Goal: Task Accomplishment & Management: Complete application form

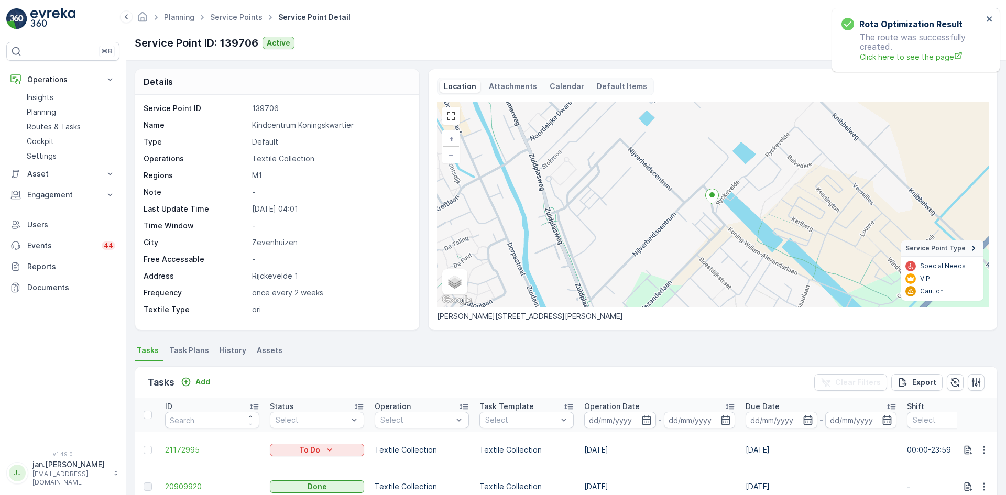
scroll to position [105, 0]
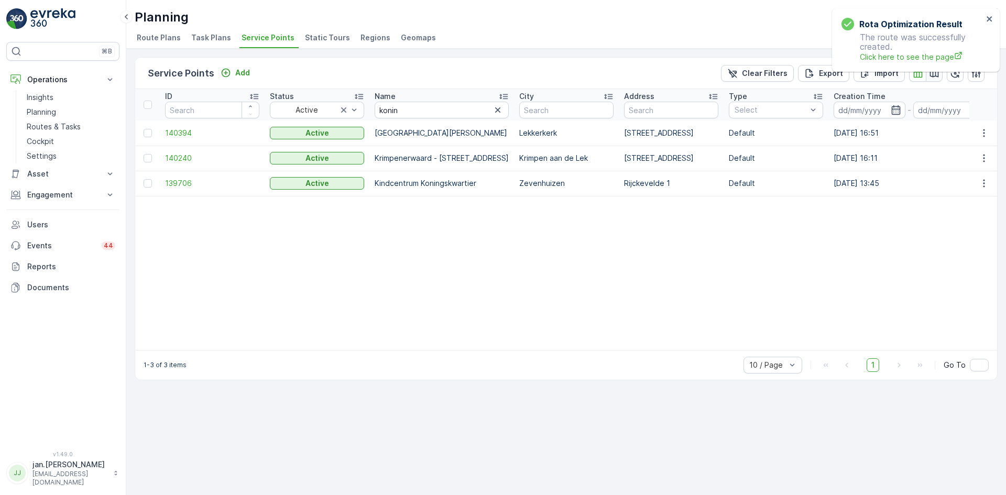
click at [930, 75] on icon "button" at bounding box center [934, 73] width 9 height 8
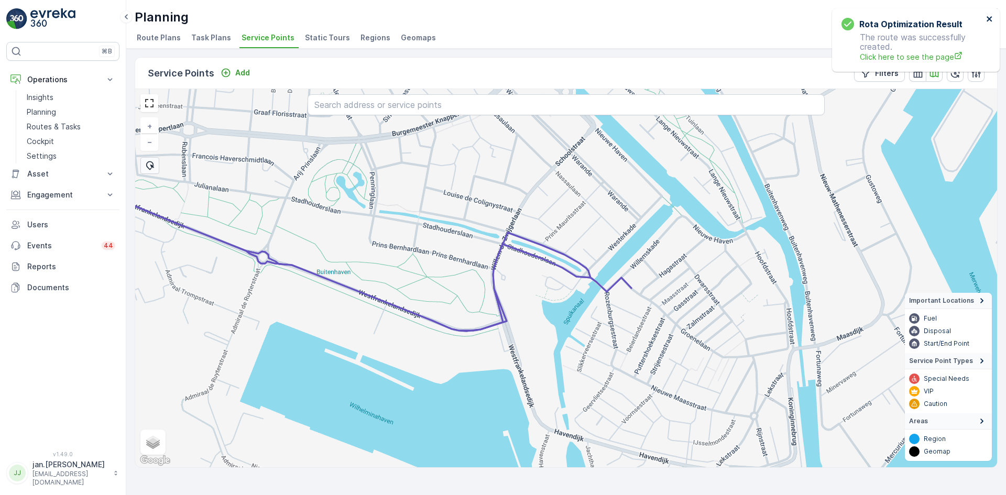
click at [992, 16] on icon "close" at bounding box center [989, 19] width 7 height 8
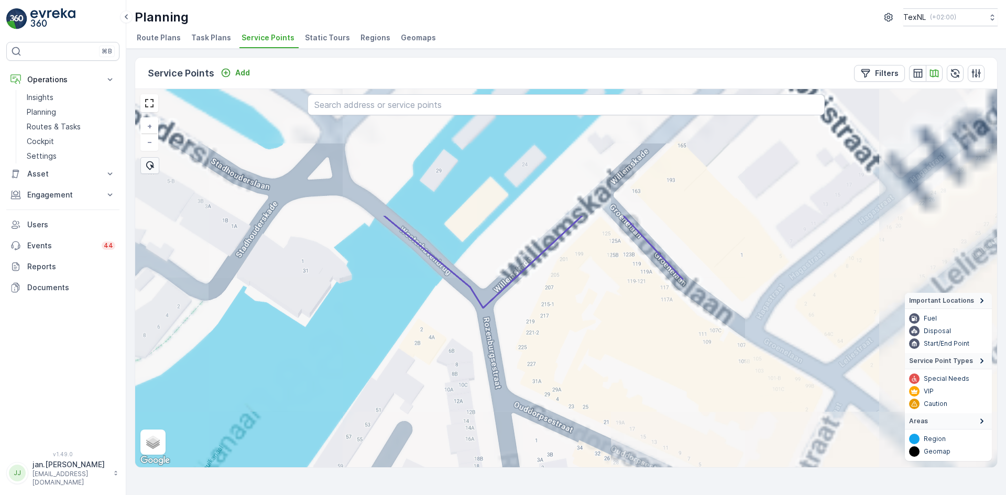
drag, startPoint x: 597, startPoint y: 244, endPoint x: 590, endPoint y: 417, distance: 173.5
click at [590, 417] on div "+ − Satellite Roadmap Terrain Hybrid Leaflet Keyboard shortcuts Map Data Map da…" at bounding box center [566, 278] width 862 height 378
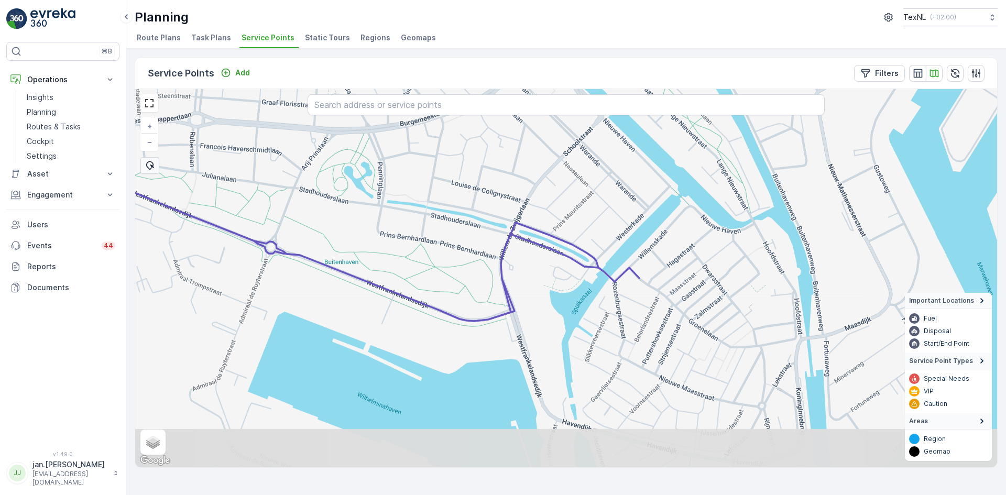
drag, startPoint x: 671, startPoint y: 382, endPoint x: 660, endPoint y: 314, distance: 68.9
click at [660, 314] on div "+ − Satellite Roadmap Terrain Hybrid Leaflet Keyboard shortcuts Map Data Map da…" at bounding box center [566, 278] width 862 height 378
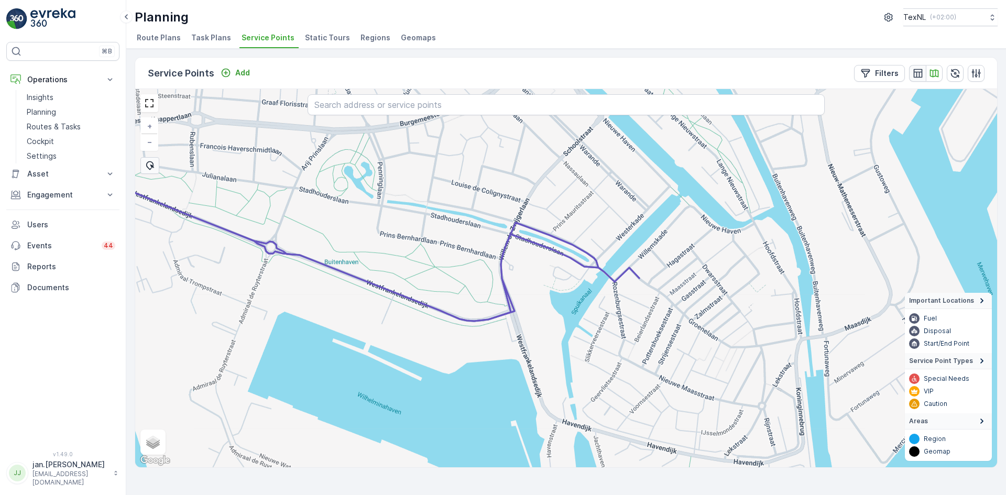
click at [915, 74] on icon "button" at bounding box center [917, 73] width 10 height 10
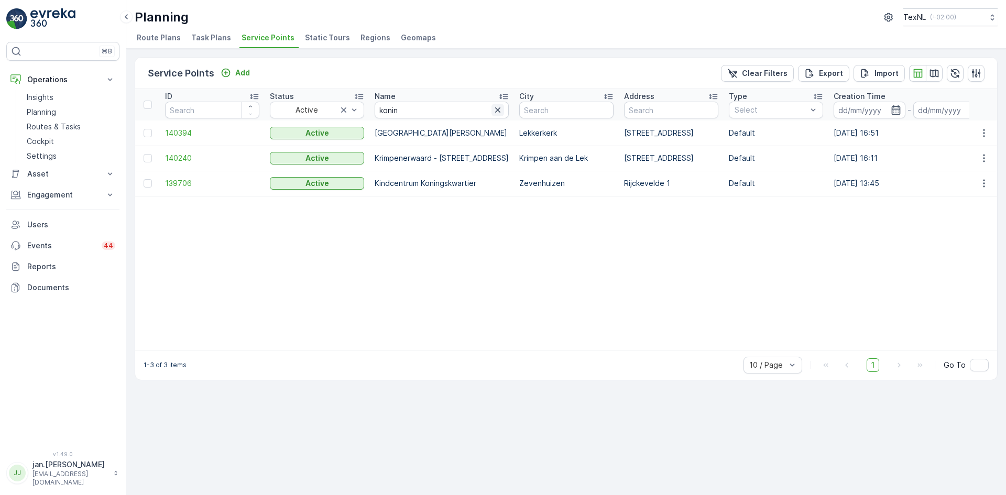
click at [500, 109] on icon "button" at bounding box center [497, 109] width 5 height 5
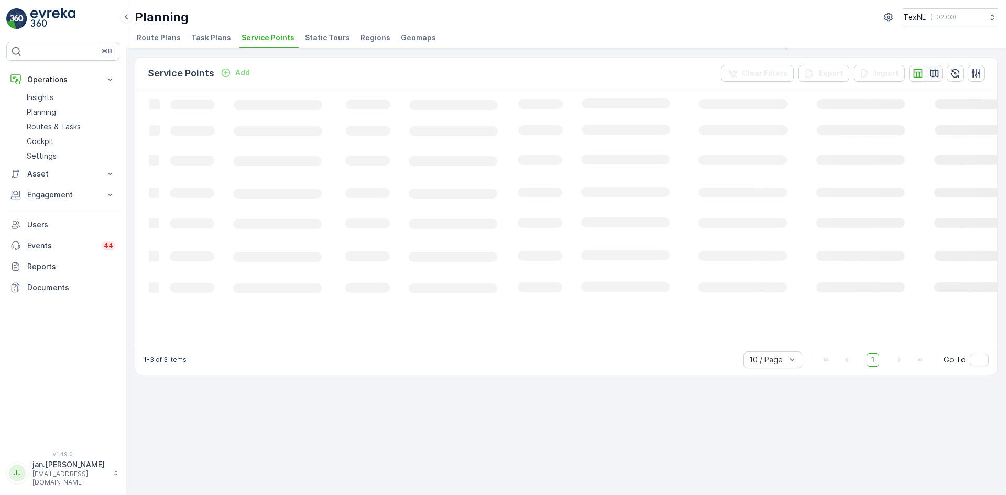
click at [932, 74] on icon "button" at bounding box center [934, 73] width 9 height 8
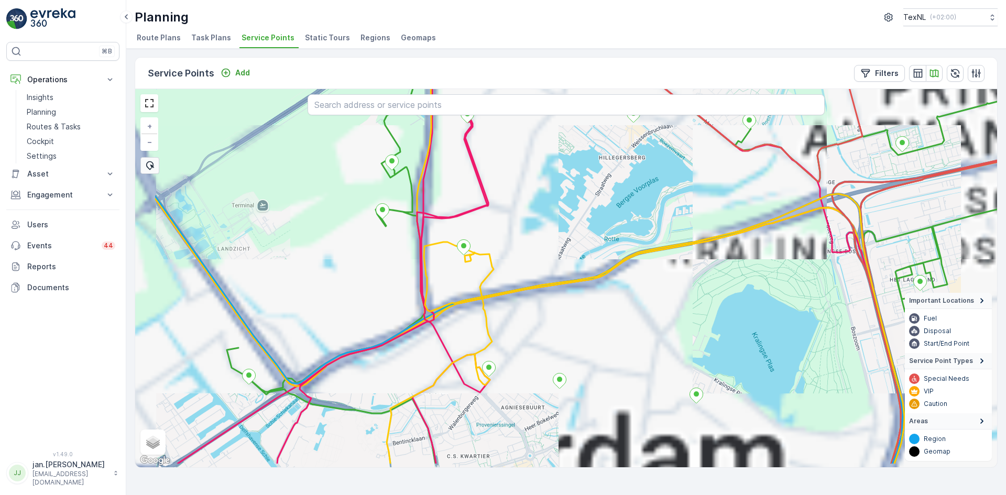
click at [565, 278] on div "+ − Satellite Roadmap Terrain Hybrid Leaflet Keyboard shortcuts Map Data Map da…" at bounding box center [566, 278] width 862 height 378
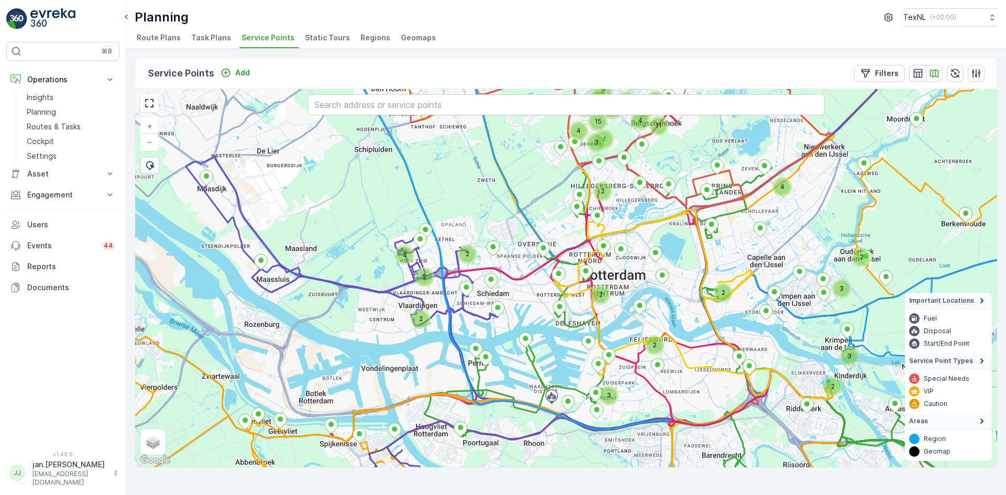
click at [521, 259] on div "2 2 2 3 3 4 2 4 2 2 2 3 2 2 15 5 2 8 8 4 10 11 6 10 11 5 4 5 11 4 3 3 + − Satel…" at bounding box center [566, 278] width 862 height 378
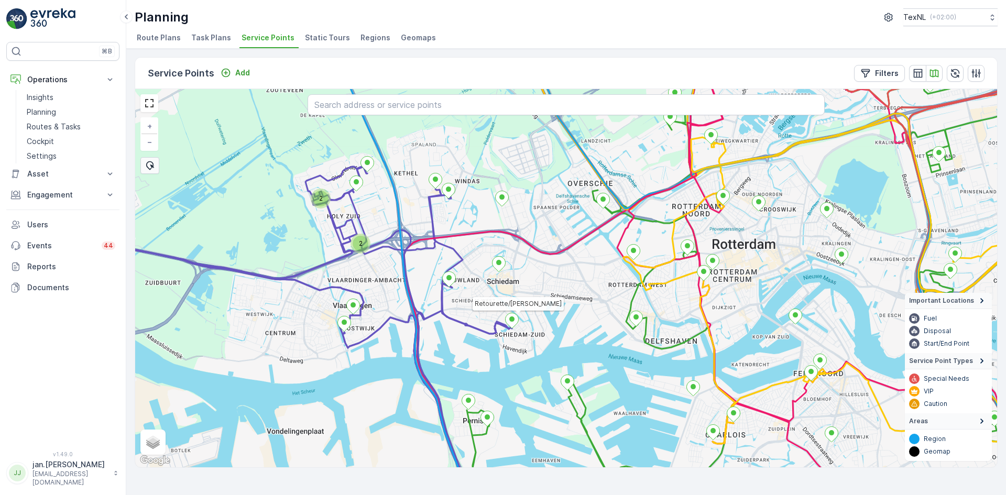
click at [511, 322] on icon at bounding box center [511, 320] width 13 height 15
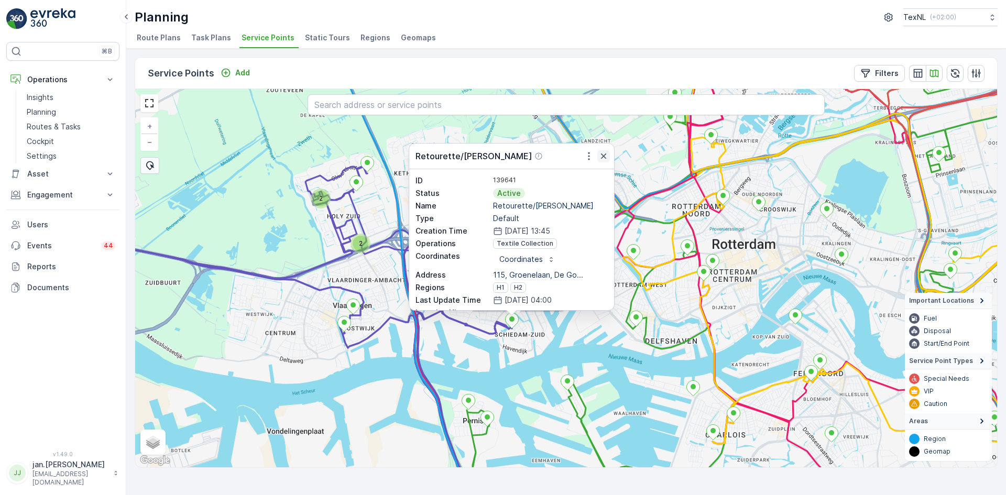
click at [601, 153] on icon "button" at bounding box center [603, 156] width 10 height 10
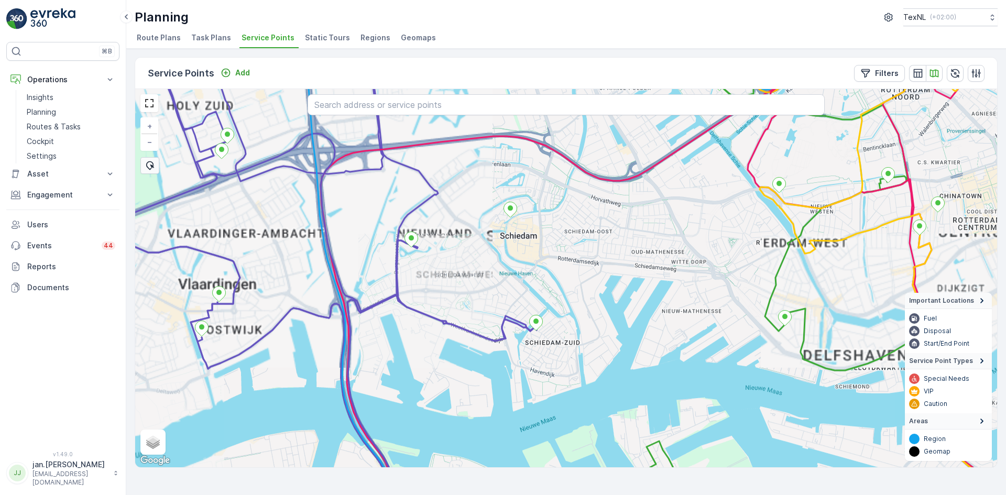
drag, startPoint x: 489, startPoint y: 361, endPoint x: 535, endPoint y: 337, distance: 52.5
click at [535, 337] on div "+ − Satellite Roadmap Terrain Hybrid Leaflet Keyboard shortcuts Map Data Map da…" at bounding box center [566, 278] width 862 height 378
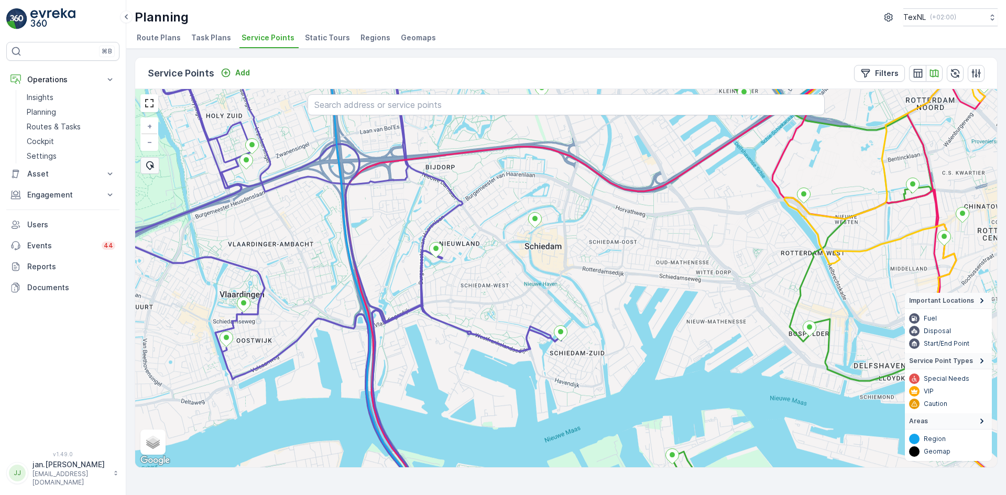
drag, startPoint x: 918, startPoint y: 71, endPoint x: 1002, endPoint y: 185, distance: 141.9
click at [918, 71] on icon "button" at bounding box center [917, 73] width 10 height 10
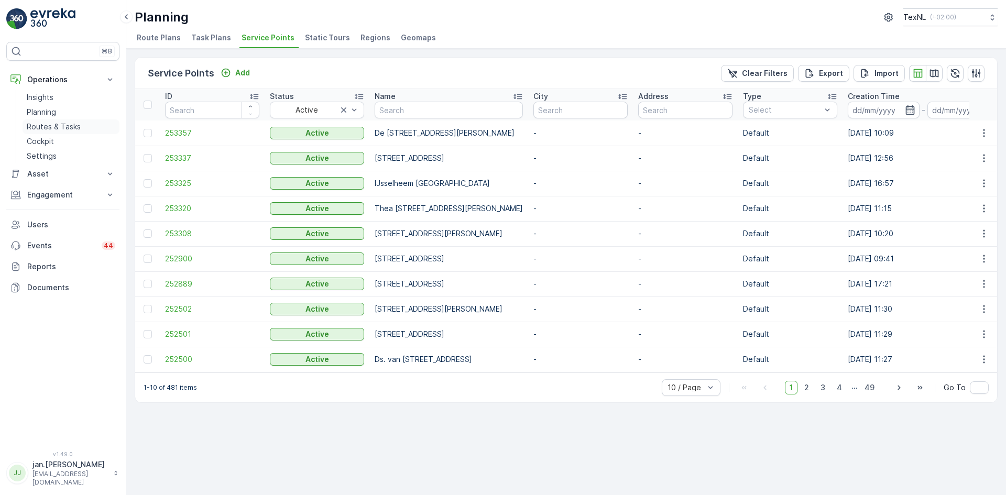
click at [53, 121] on link "Routes & Tasks" at bounding box center [71, 126] width 97 height 15
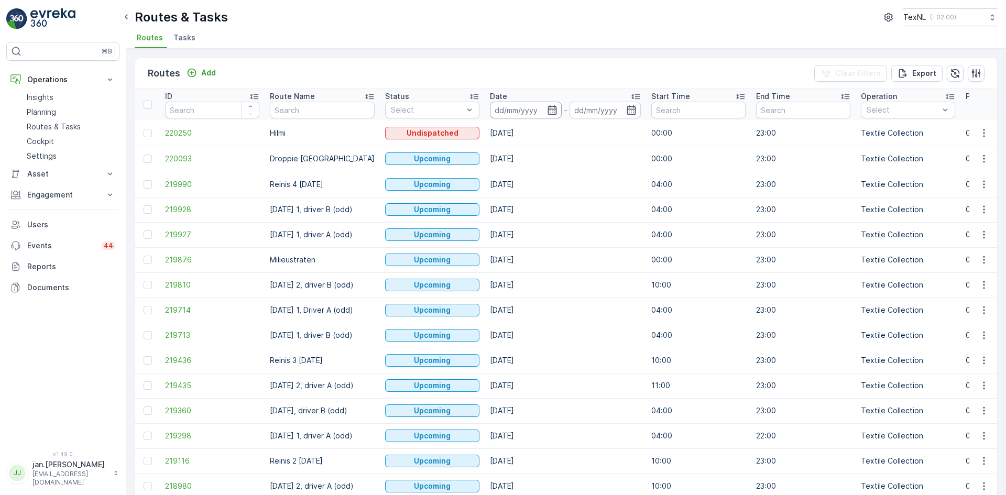
click at [504, 110] on input at bounding box center [526, 110] width 72 height 17
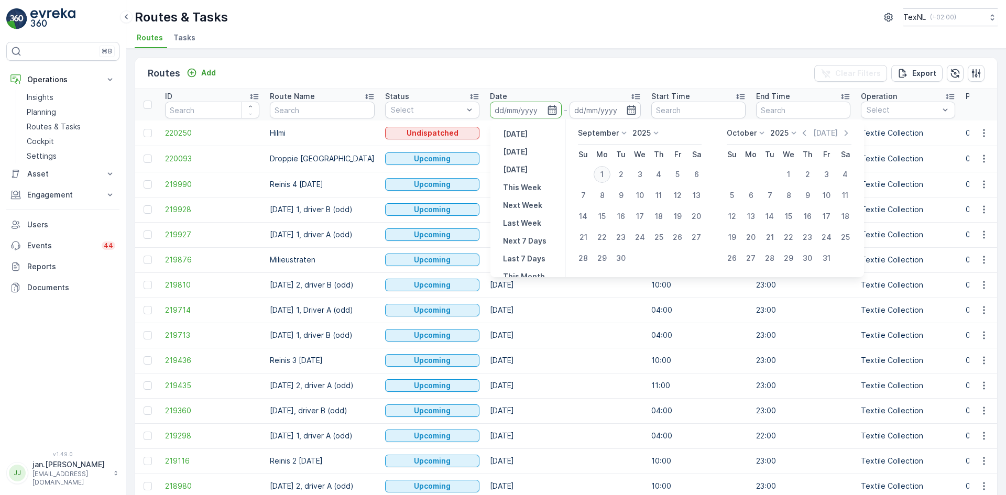
click at [605, 175] on div "1" at bounding box center [601, 174] width 17 height 17
type input "[DATE]"
click at [605, 175] on div "1" at bounding box center [601, 174] width 17 height 17
type input "[DATE]"
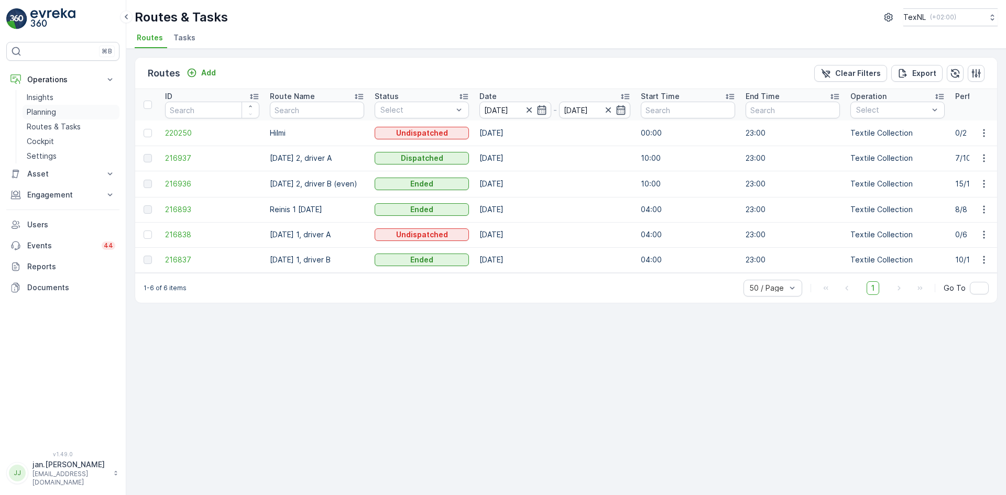
click at [42, 108] on p "Planning" at bounding box center [41, 112] width 29 height 10
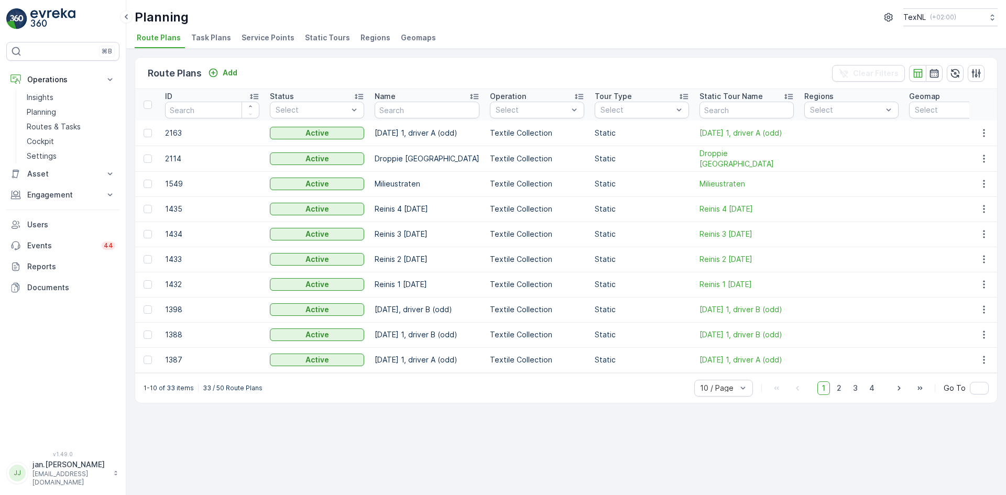
click at [265, 35] on span "Service Points" at bounding box center [267, 37] width 53 height 10
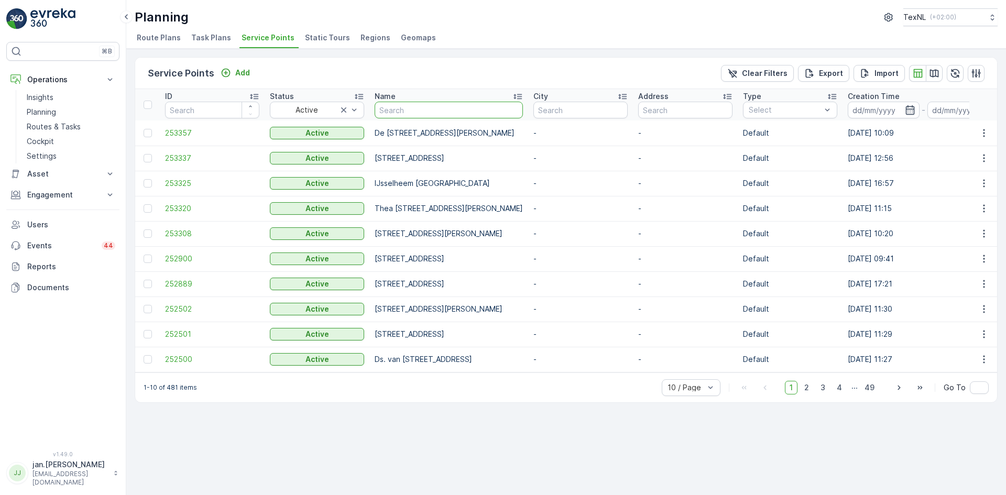
click at [421, 113] on input "text" at bounding box center [448, 110] width 148 height 17
type input "hoofd"
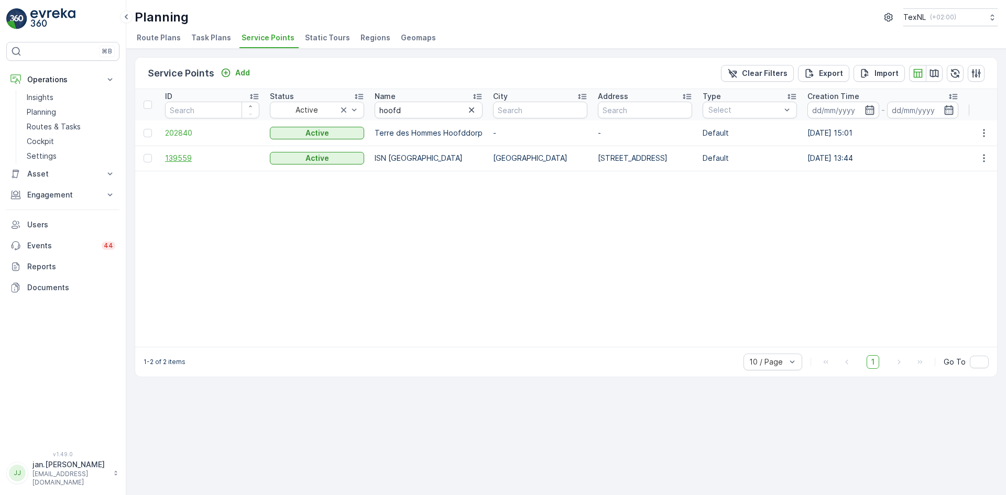
click at [188, 157] on span "139559" at bounding box center [212, 158] width 94 height 10
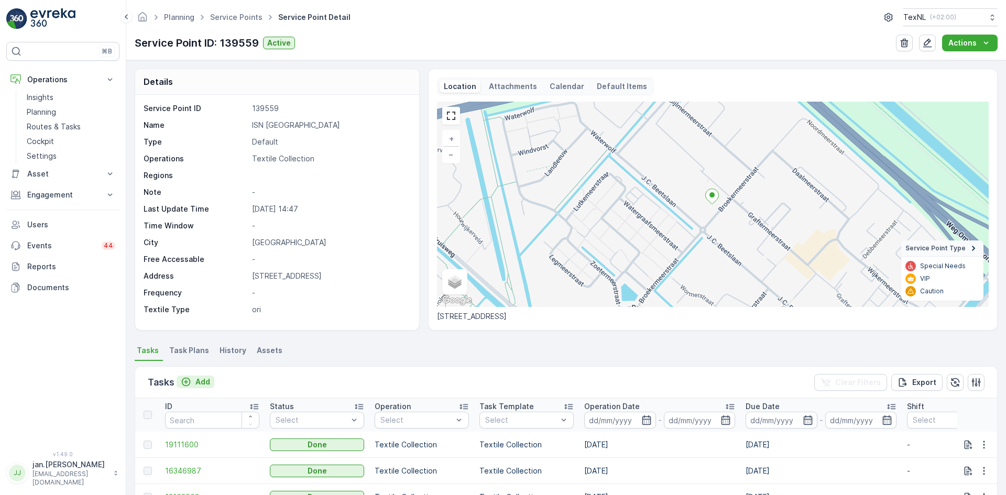
click at [204, 383] on p "Add" at bounding box center [202, 382] width 15 height 10
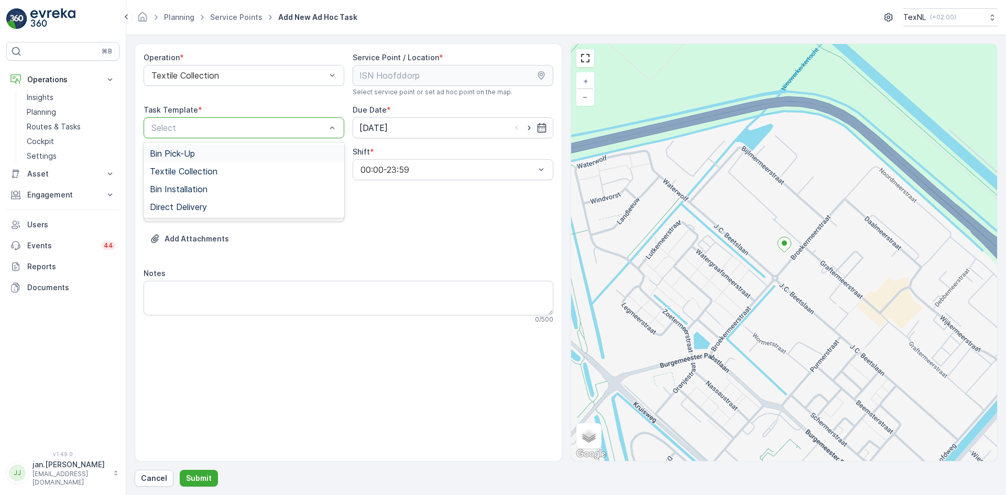
click at [227, 123] on div at bounding box center [238, 127] width 177 height 9
click at [201, 170] on span "Textile Collection" at bounding box center [184, 171] width 68 height 9
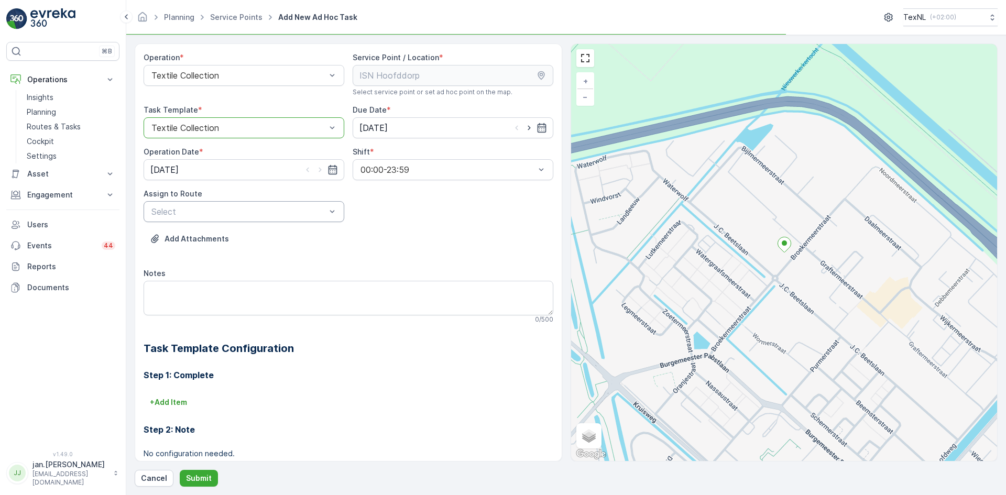
click at [221, 214] on div at bounding box center [238, 211] width 177 height 9
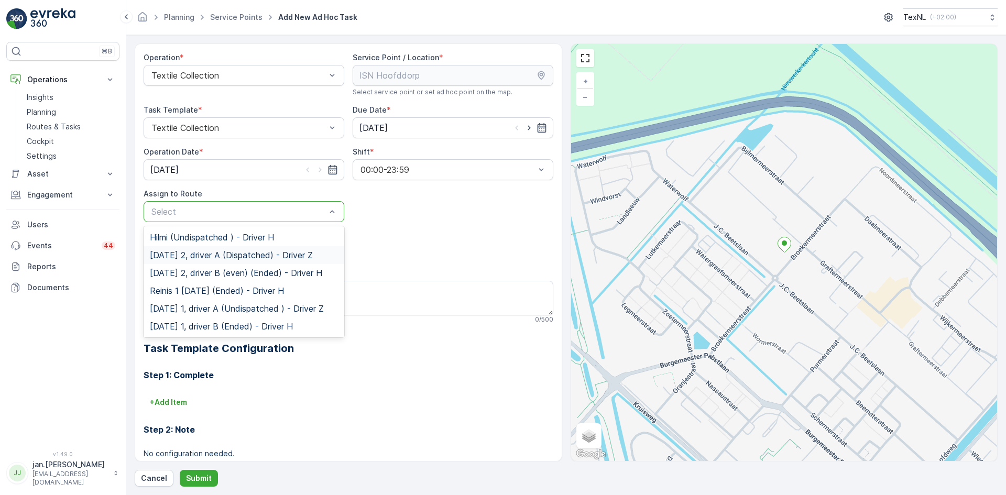
click at [219, 253] on span "[DATE] 2, driver A (Dispatched) - Driver Z" at bounding box center [231, 254] width 163 height 9
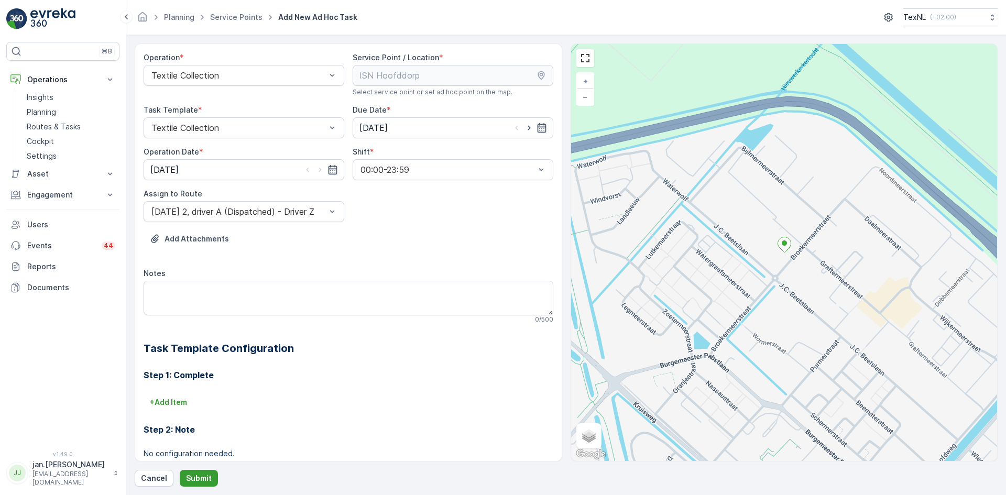
click at [204, 477] on p "Submit" at bounding box center [199, 478] width 26 height 10
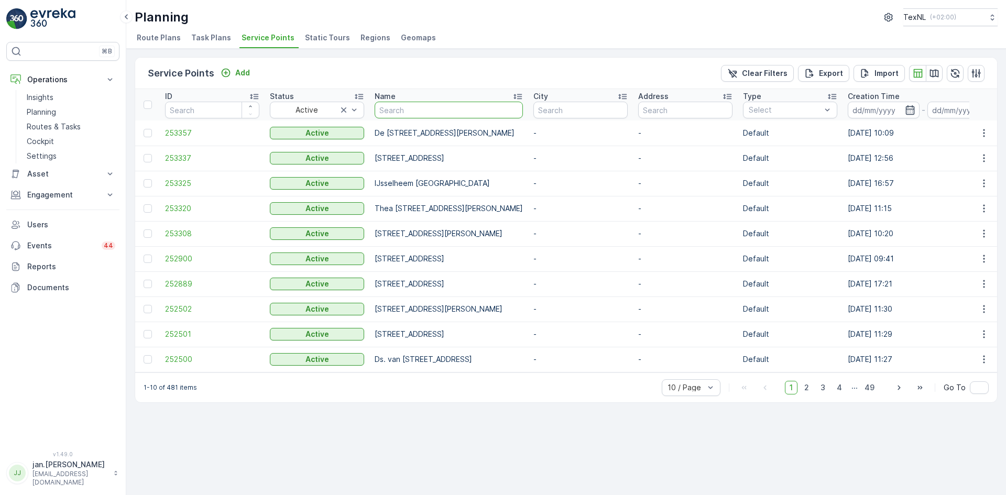
click at [404, 115] on input "text" at bounding box center [448, 110] width 148 height 17
type input "terre"
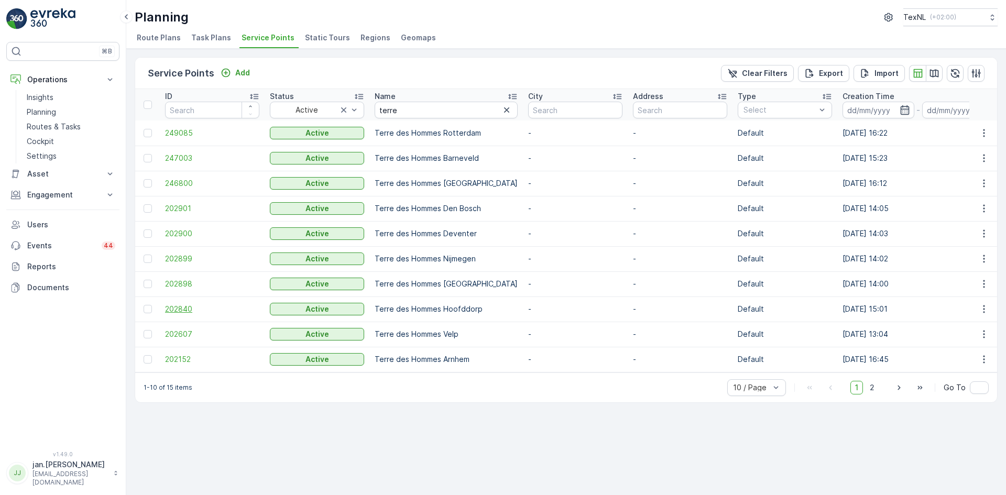
click at [175, 307] on span "202840" at bounding box center [212, 309] width 94 height 10
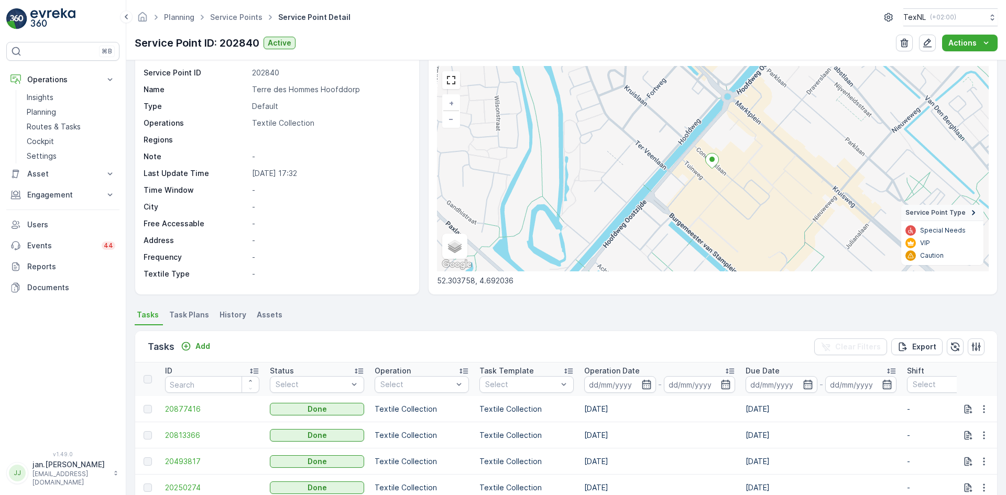
scroll to position [52, 0]
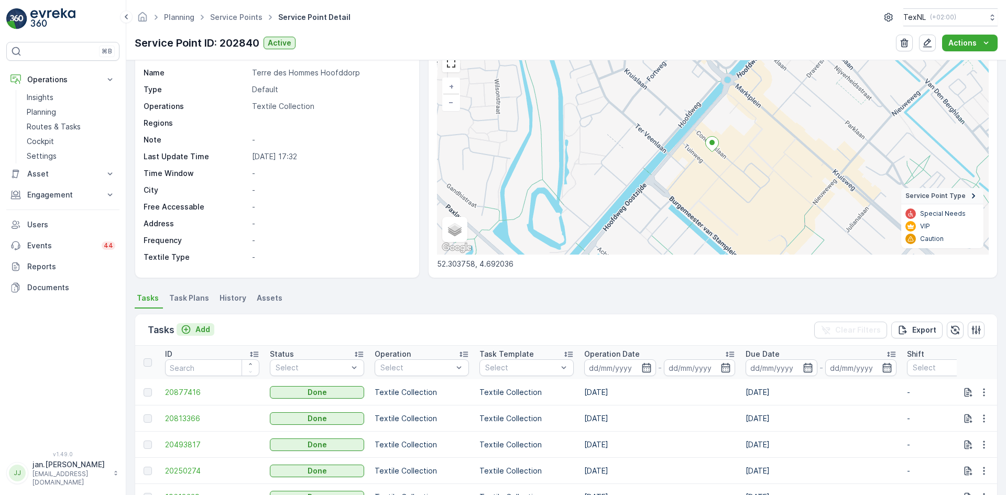
click at [199, 329] on p "Add" at bounding box center [202, 329] width 15 height 10
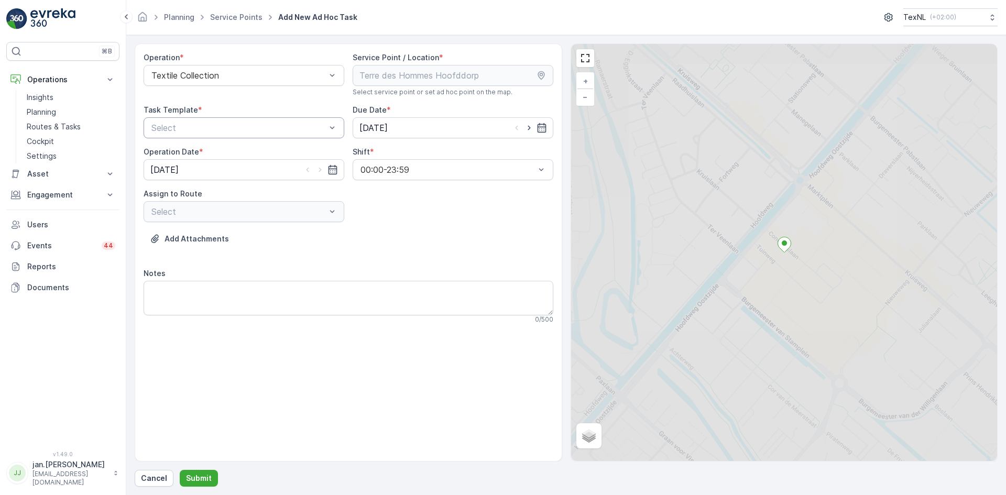
click at [257, 127] on div at bounding box center [238, 127] width 177 height 9
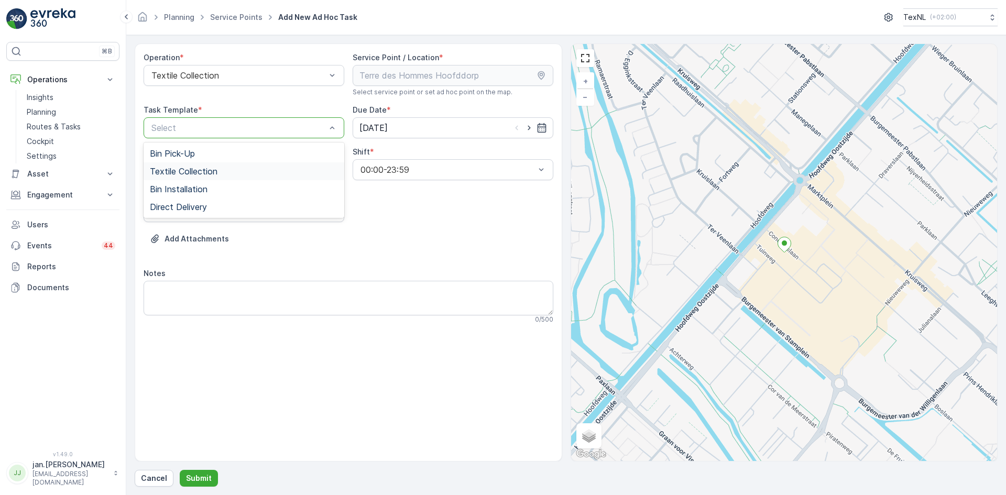
click at [201, 169] on span "Textile Collection" at bounding box center [184, 171] width 68 height 9
click at [377, 130] on input "[DATE]" at bounding box center [452, 127] width 201 height 21
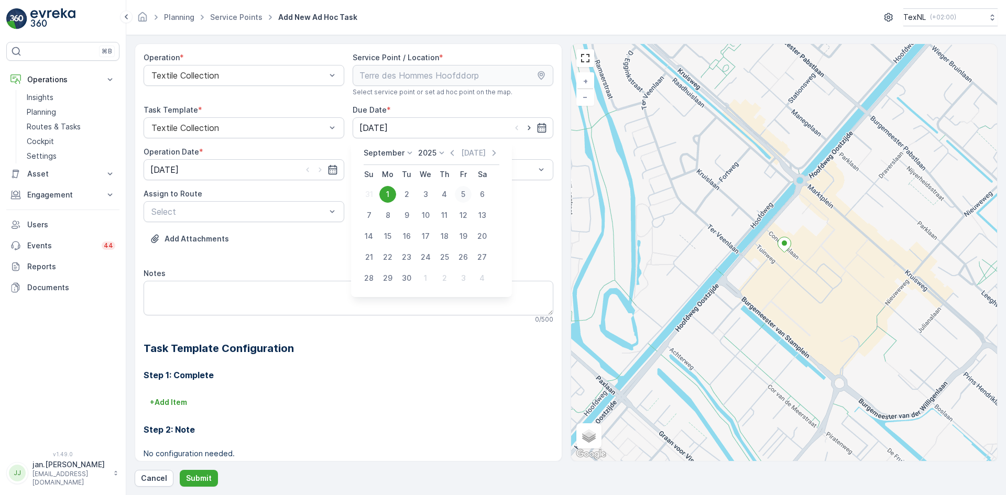
click at [462, 192] on div "5" at bounding box center [463, 194] width 17 height 17
type input "[DATE]"
click at [213, 169] on input "[DATE]" at bounding box center [244, 169] width 201 height 21
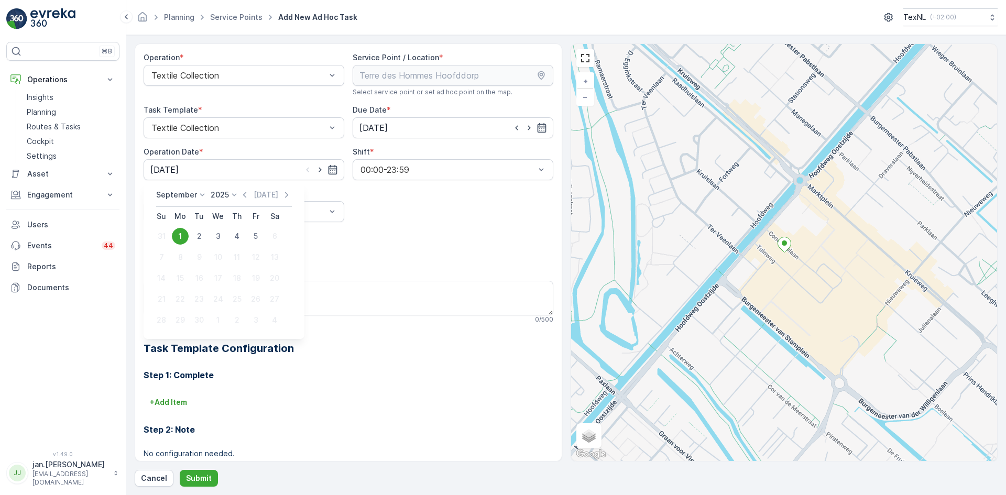
click at [254, 237] on div "5" at bounding box center [255, 236] width 17 height 17
type input "[DATE]"
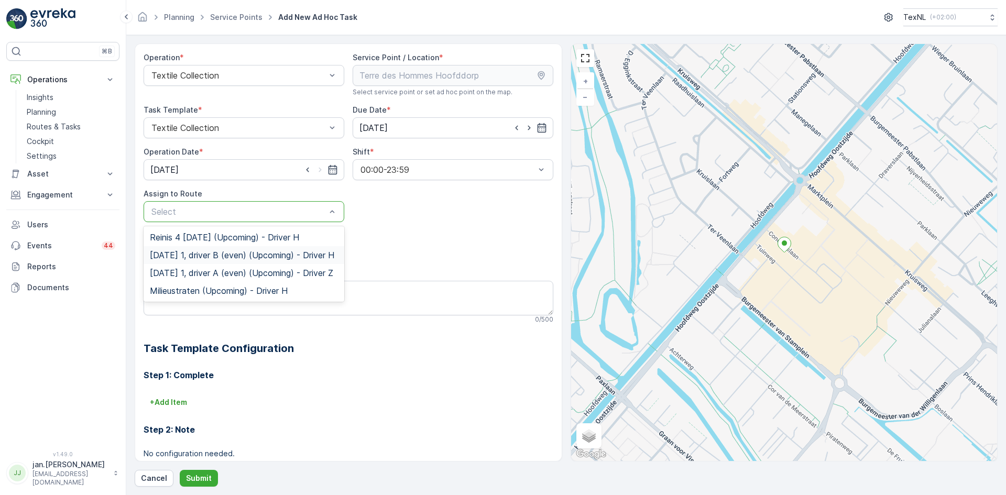
click at [208, 255] on span "[DATE] 1, driver B (even) (Upcoming) - Driver H" at bounding box center [242, 254] width 184 height 9
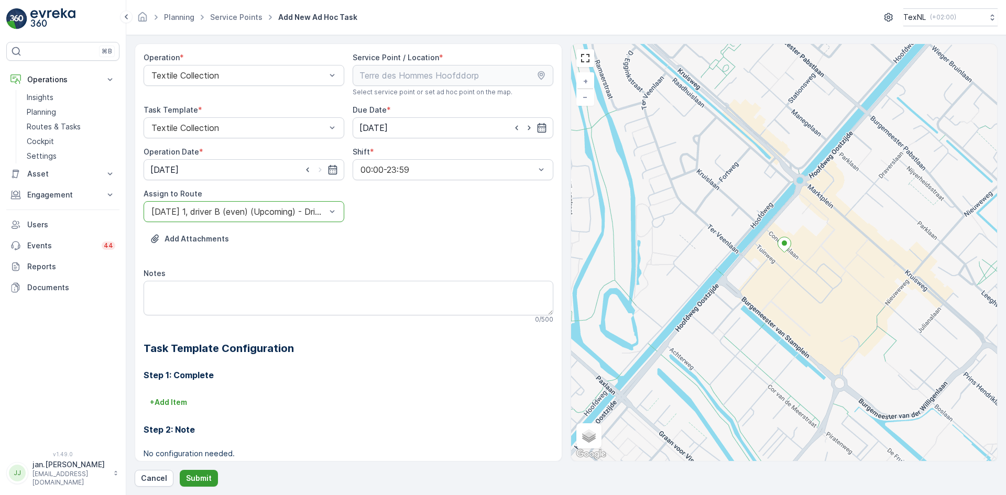
click at [203, 477] on p "Submit" at bounding box center [199, 478] width 26 height 10
